Goal: Communication & Community: Answer question/provide support

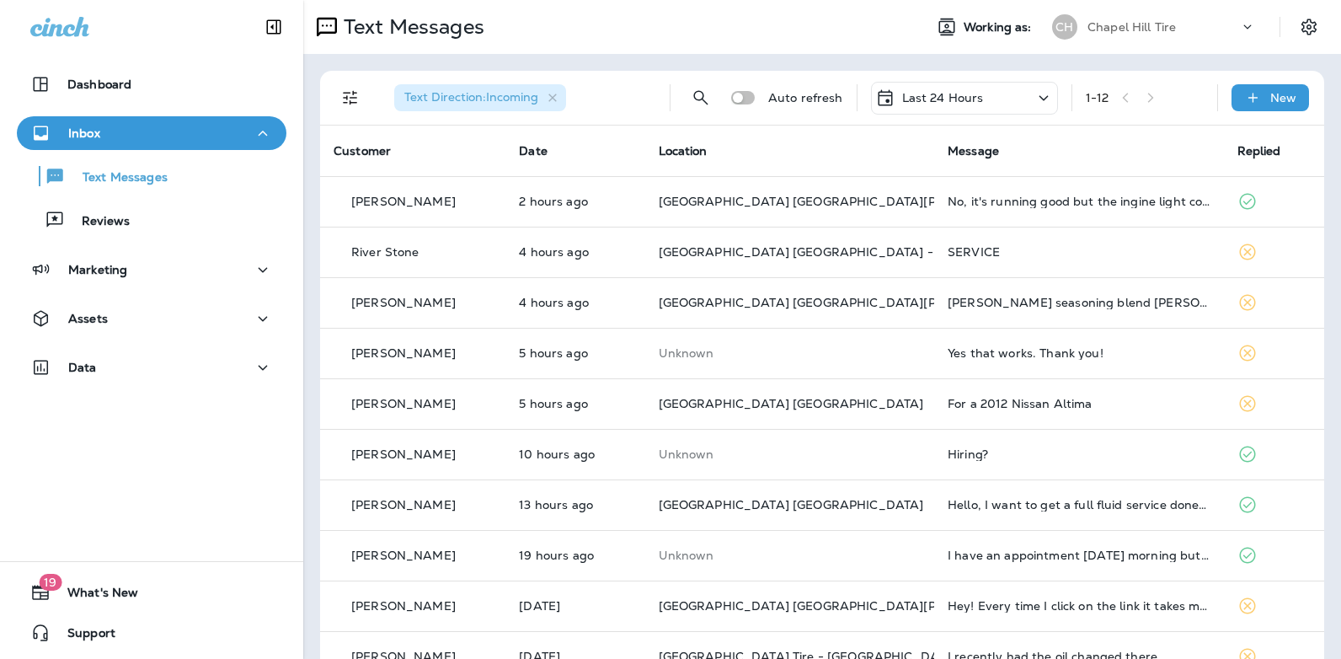
click at [1034, 97] on icon at bounding box center [1044, 98] width 20 height 21
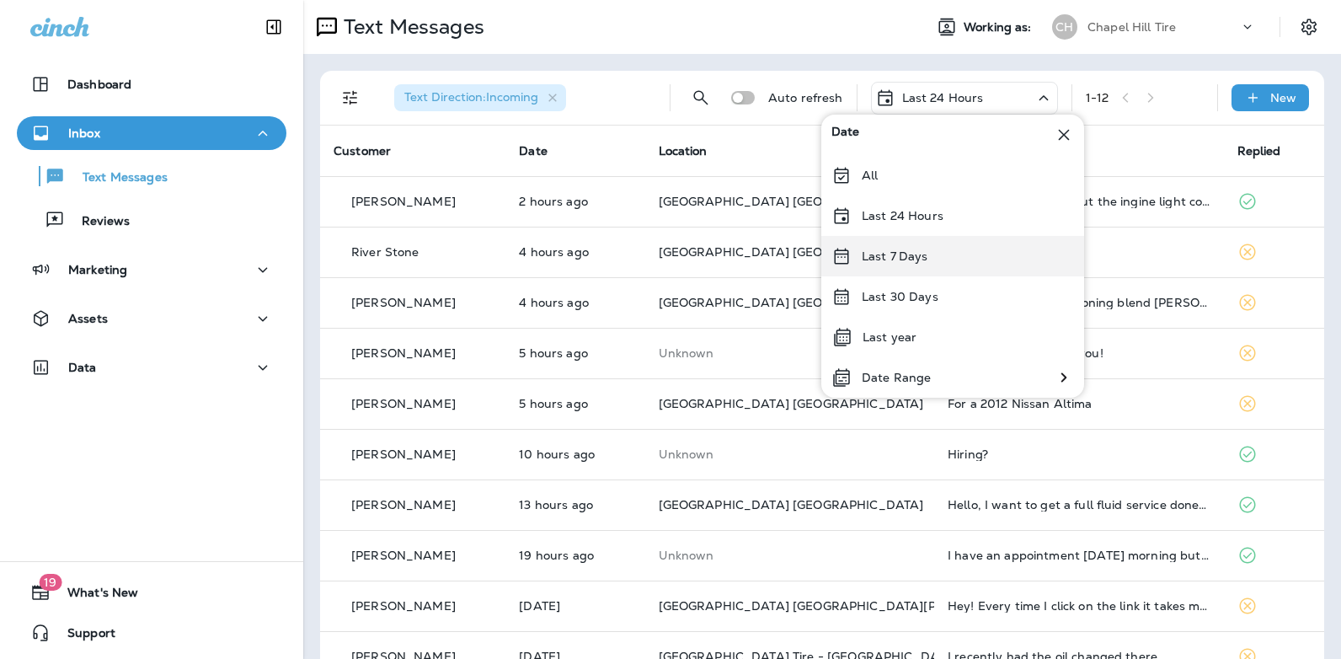
click at [947, 254] on div "Last 7 Days" at bounding box center [952, 256] width 263 height 40
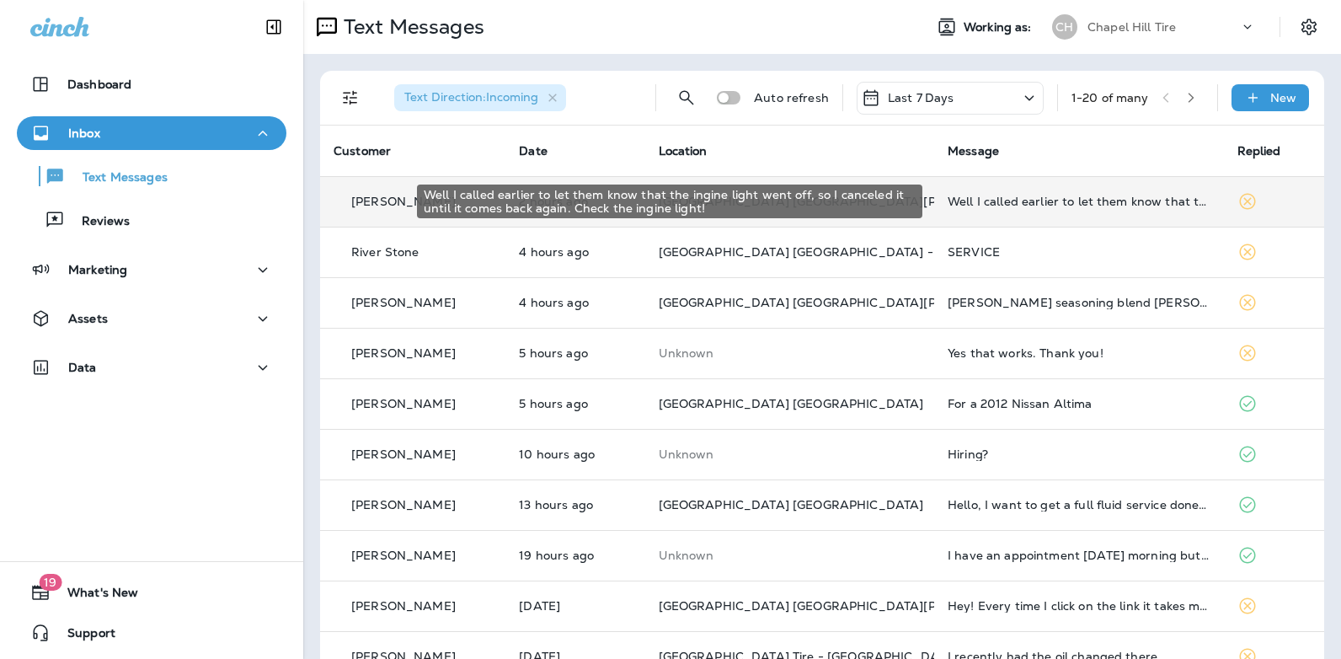
click at [1026, 199] on div "Well I called earlier to let them know that the ingine light went off, so I can…" at bounding box center [1079, 201] width 263 height 13
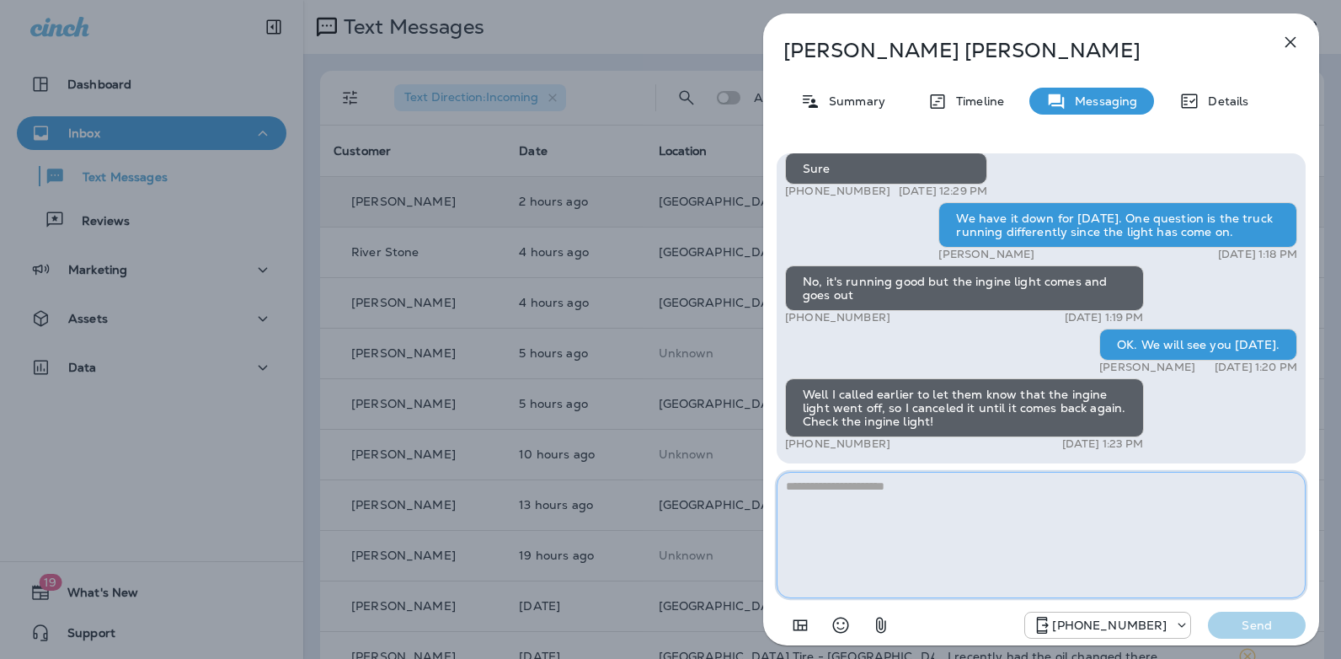
click at [877, 483] on textarea at bounding box center [1041, 535] width 529 height 126
type textarea "**********"
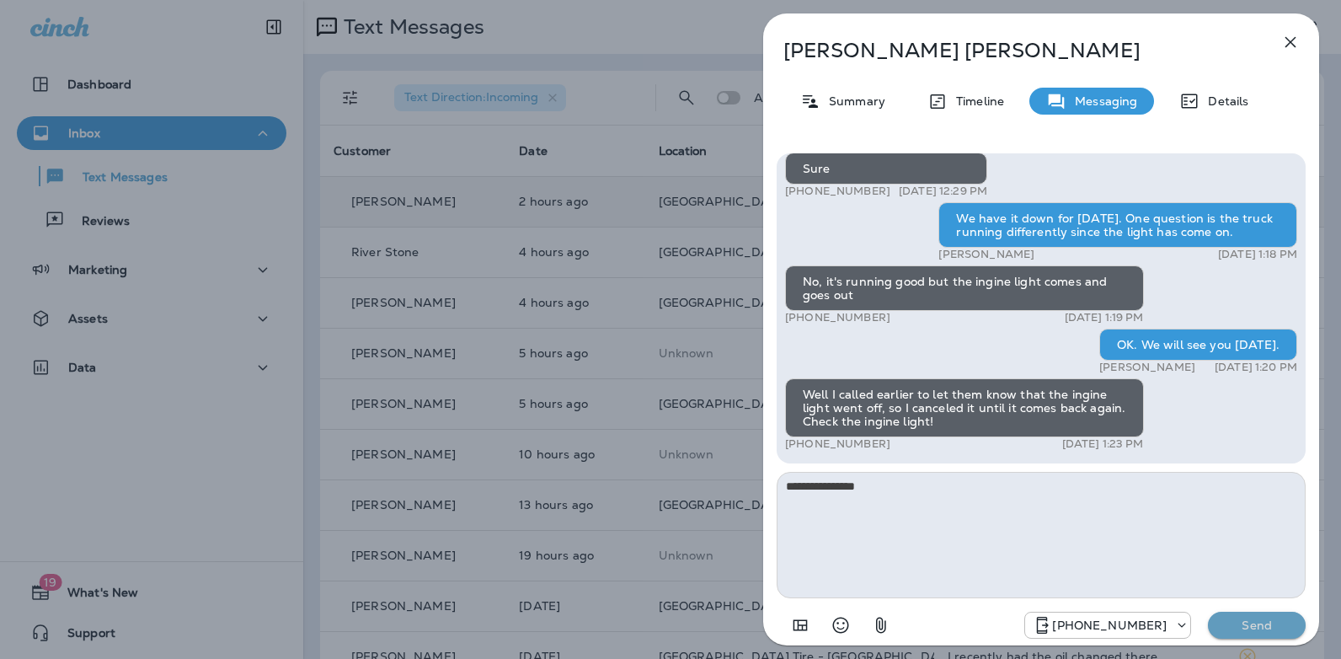
click at [1264, 629] on p "Send" at bounding box center [1257, 625] width 71 height 15
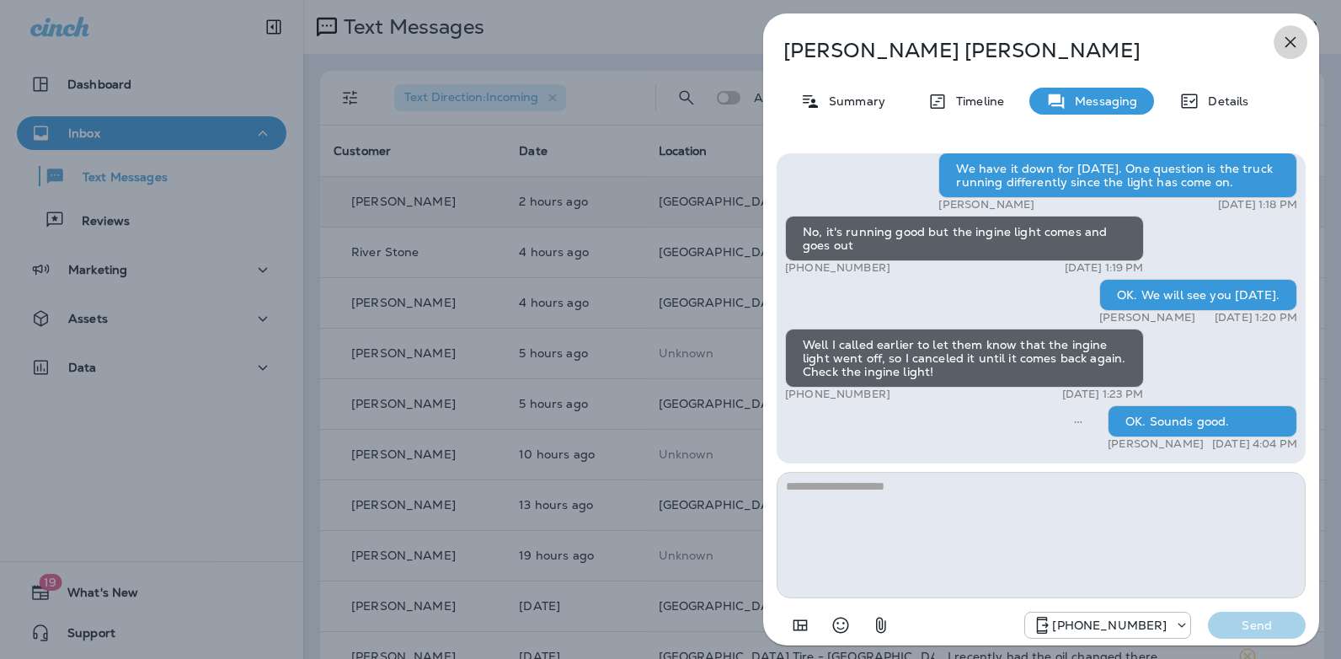
click at [1286, 40] on icon "button" at bounding box center [1290, 42] width 20 height 20
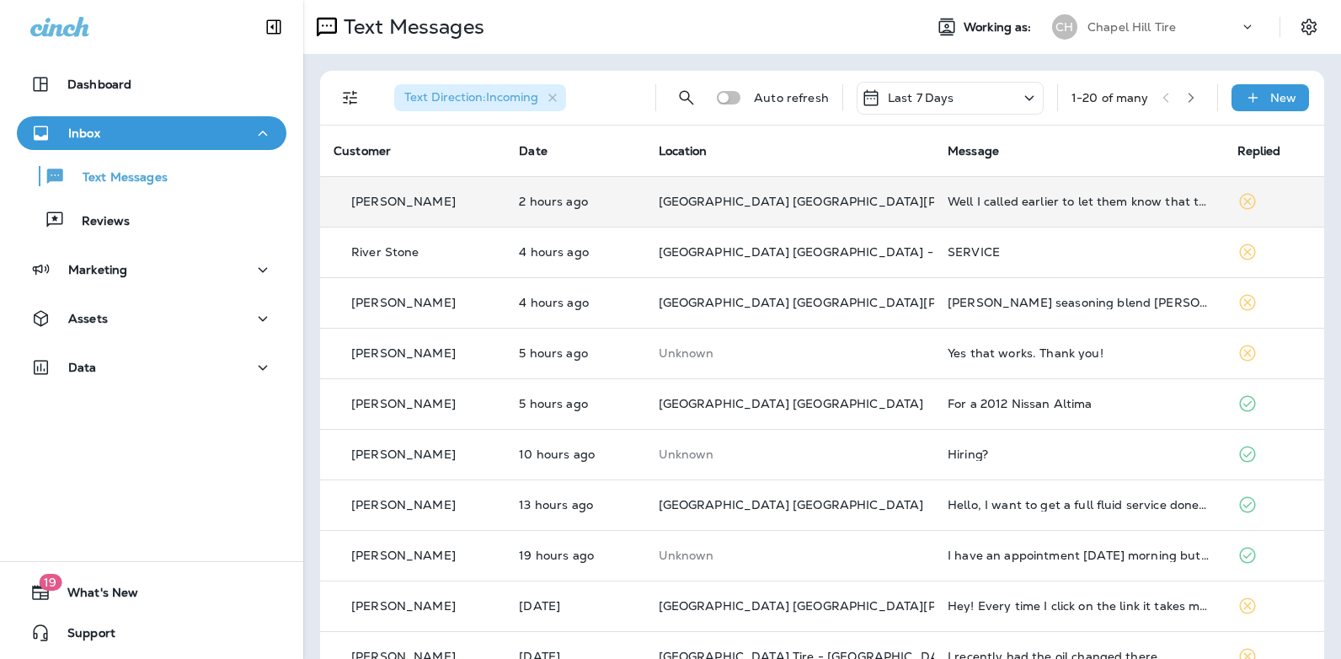
click at [1019, 99] on icon at bounding box center [1029, 98] width 20 height 21
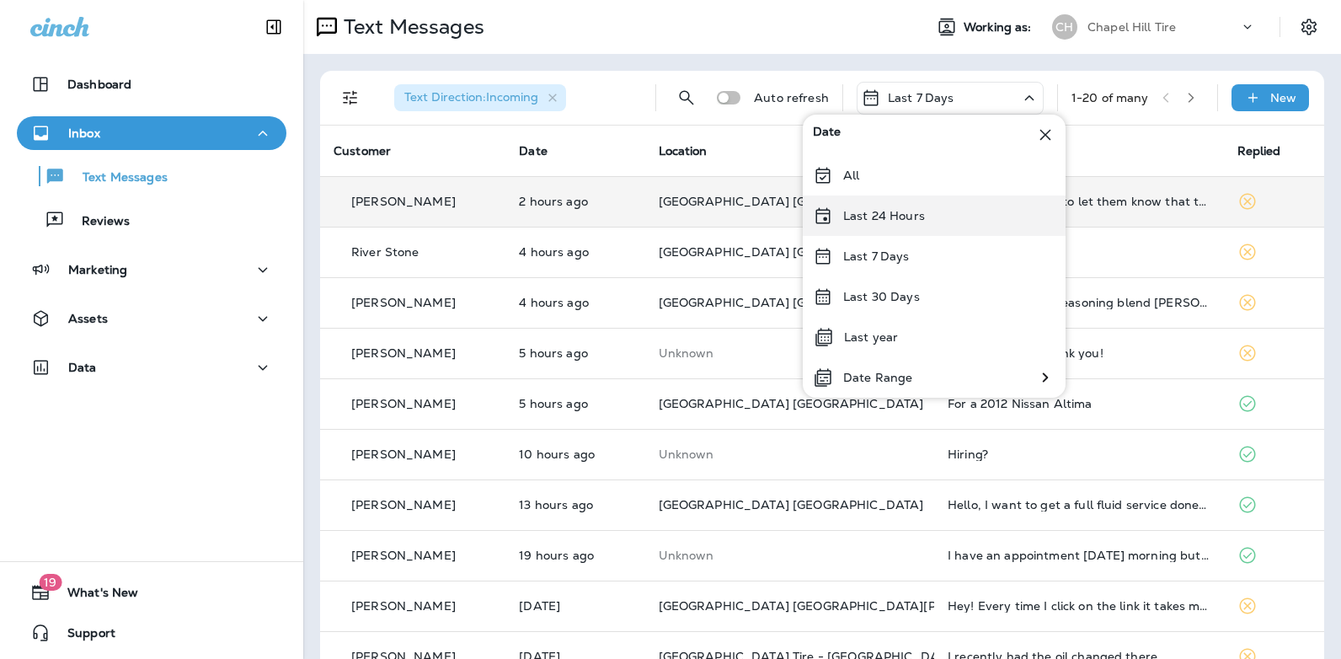
click at [930, 214] on div "Last 24 Hours" at bounding box center [934, 215] width 263 height 40
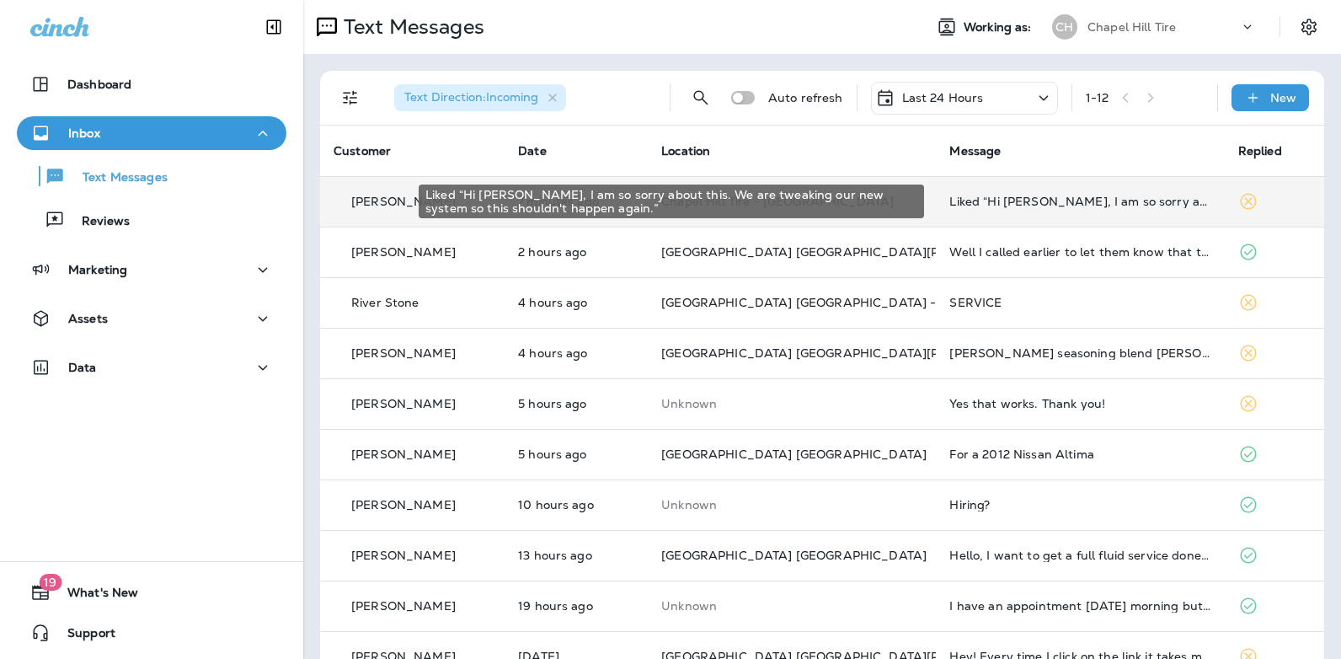
click at [1045, 201] on div "Liked “Hi [PERSON_NAME], I am so sorry about this. We are tweaking our new syst…" at bounding box center [1079, 201] width 261 height 13
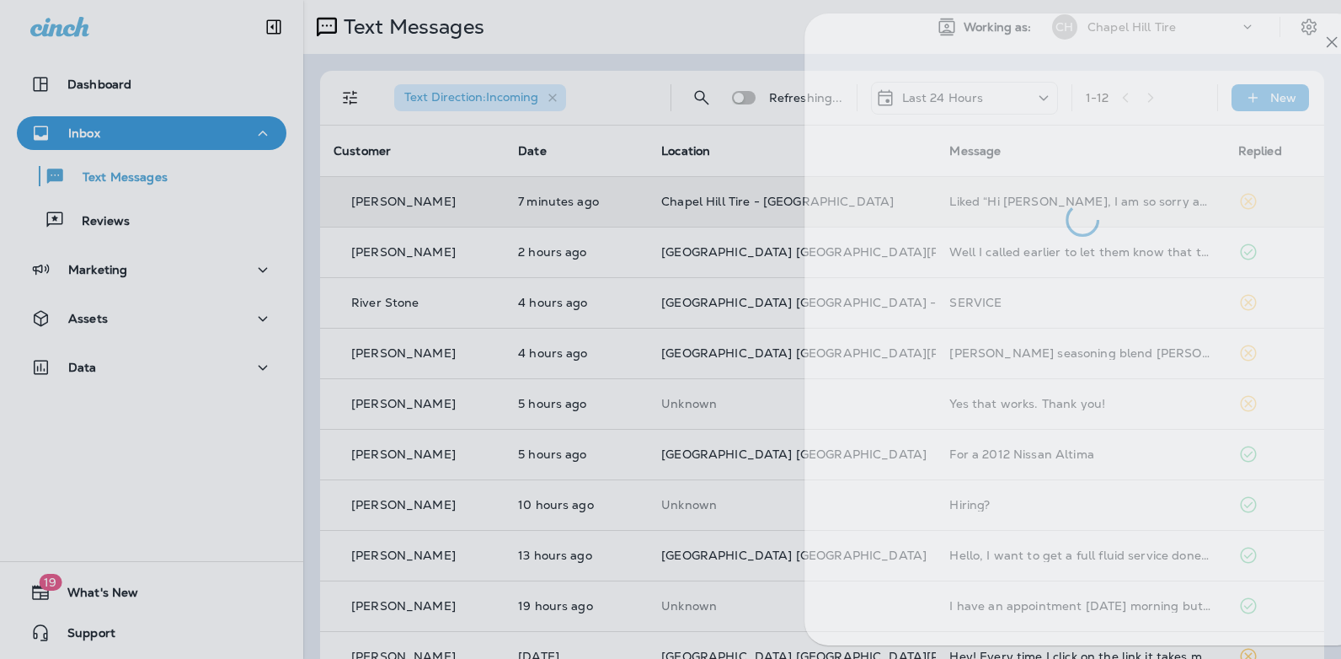
click at [1045, 201] on div at bounding box center [1083, 124] width 556 height 223
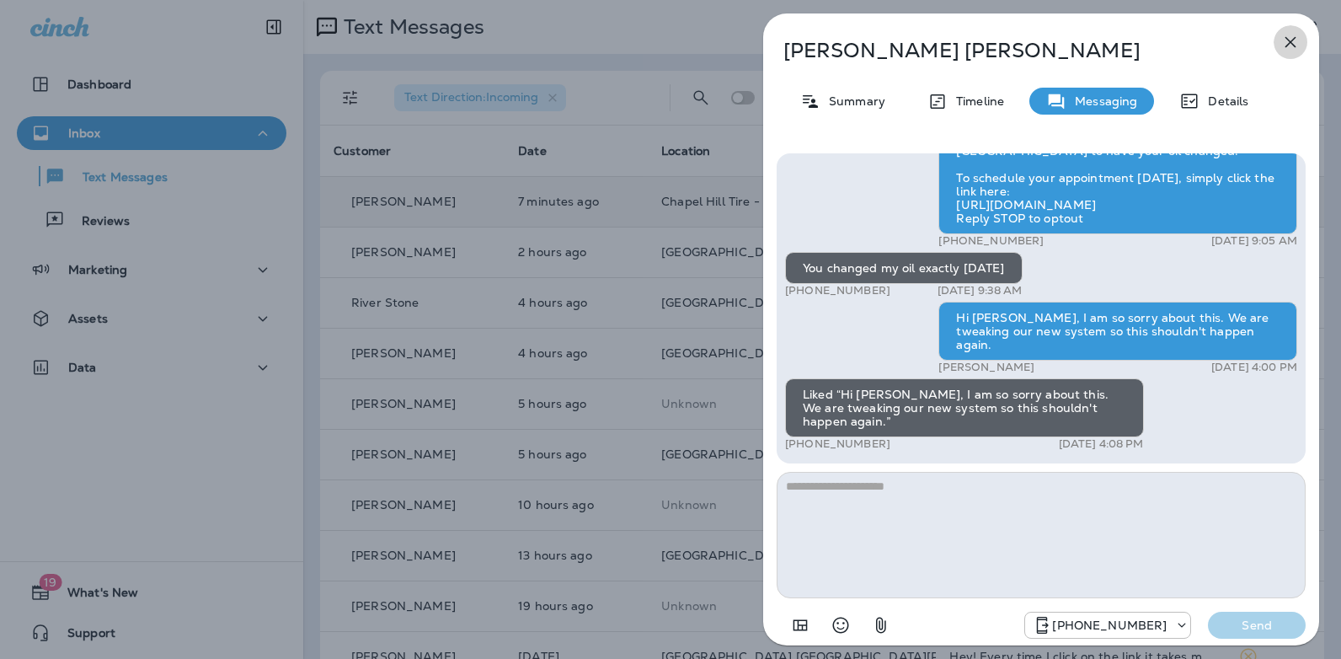
click at [1289, 43] on icon "button" at bounding box center [1291, 42] width 11 height 11
